Goal: Task Accomplishment & Management: Complete application form

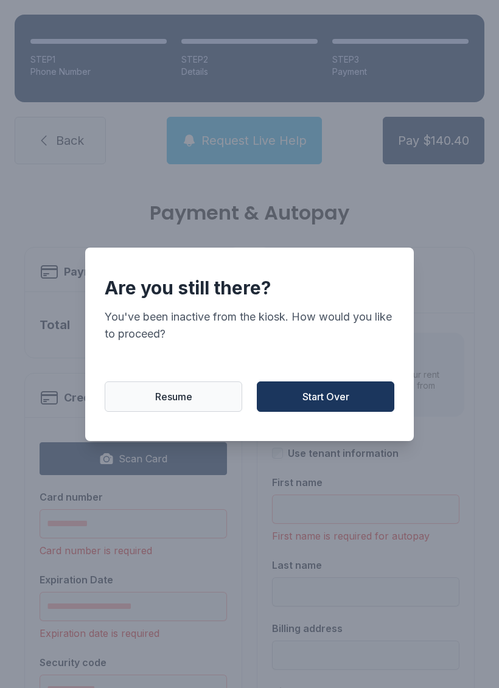
scroll to position [30, 0]
click at [321, 388] on button "Start Over" at bounding box center [326, 397] width 138 height 30
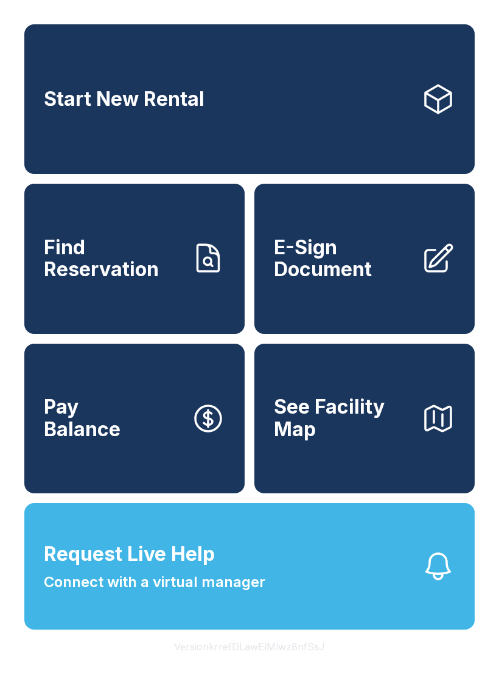
click at [352, 246] on span "E-Sign Document" at bounding box center [343, 259] width 138 height 44
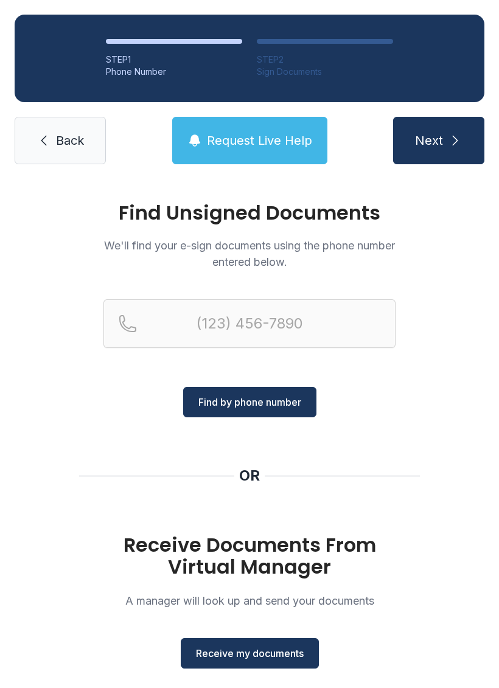
click at [253, 660] on span "Receive my documents" at bounding box center [250, 653] width 108 height 15
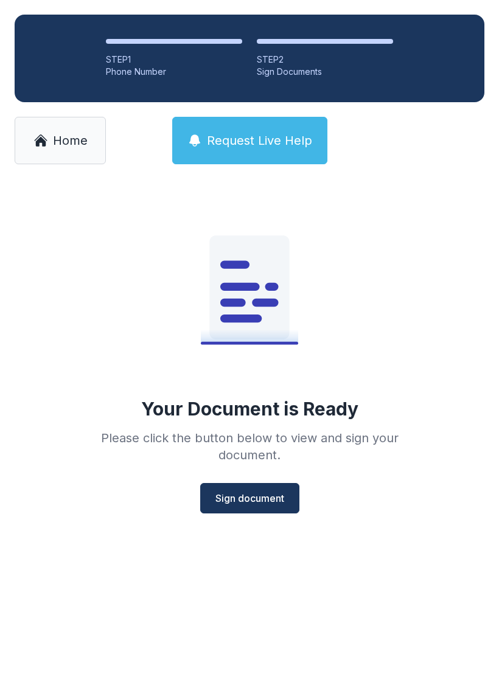
click at [249, 281] on icon at bounding box center [249, 287] width 80 height 103
click at [254, 270] on icon at bounding box center [249, 287] width 80 height 103
click at [255, 295] on icon at bounding box center [249, 287] width 80 height 103
click at [250, 279] on icon at bounding box center [249, 287] width 80 height 103
click at [257, 268] on icon at bounding box center [249, 287] width 80 height 103
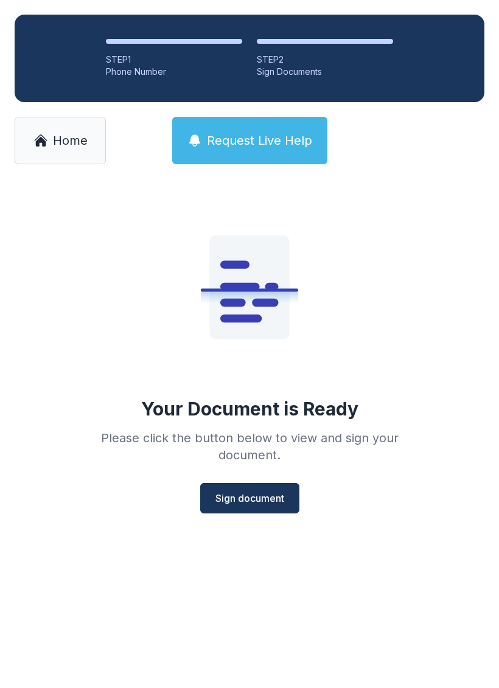
click at [270, 296] on icon at bounding box center [249, 287] width 80 height 103
click at [252, 273] on icon at bounding box center [249, 287] width 80 height 103
click at [254, 283] on icon at bounding box center [240, 287] width 40 height 8
click at [254, 282] on icon at bounding box center [249, 287] width 80 height 103
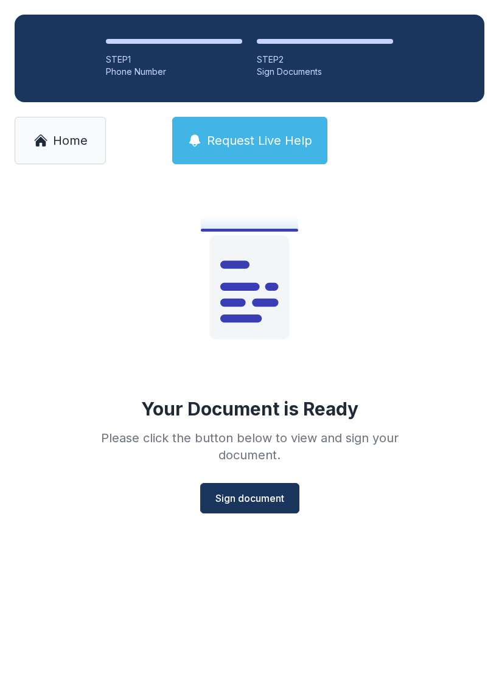
click at [258, 293] on icon at bounding box center [249, 287] width 80 height 103
click at [257, 293] on icon at bounding box center [249, 287] width 80 height 103
click at [252, 313] on icon at bounding box center [249, 287] width 80 height 103
click at [237, 276] on icon at bounding box center [249, 287] width 80 height 103
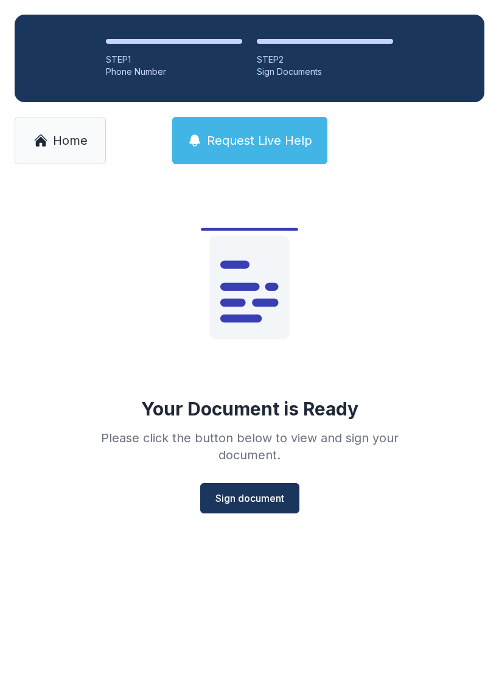
click at [253, 245] on icon at bounding box center [249, 287] width 80 height 103
click at [256, 302] on icon at bounding box center [265, 303] width 26 height 8
click at [240, 279] on icon at bounding box center [249, 287] width 80 height 103
click at [264, 314] on icon at bounding box center [249, 287] width 80 height 103
click at [263, 314] on icon at bounding box center [249, 287] width 80 height 103
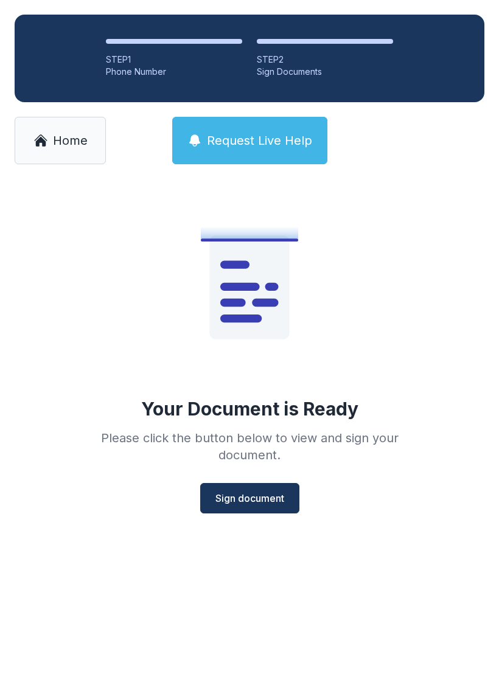
click at [231, 486] on button "Sign document" at bounding box center [249, 498] width 99 height 30
